Goal: Task Accomplishment & Management: Use online tool/utility

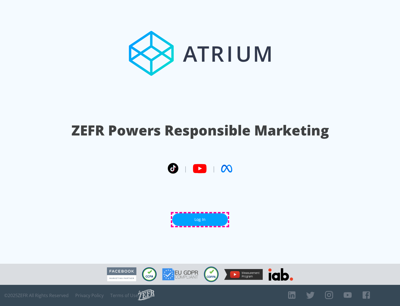
click at [200, 219] on link "Log In" at bounding box center [200, 219] width 56 height 13
